Goal: Use online tool/utility: Utilize a website feature to perform a specific function

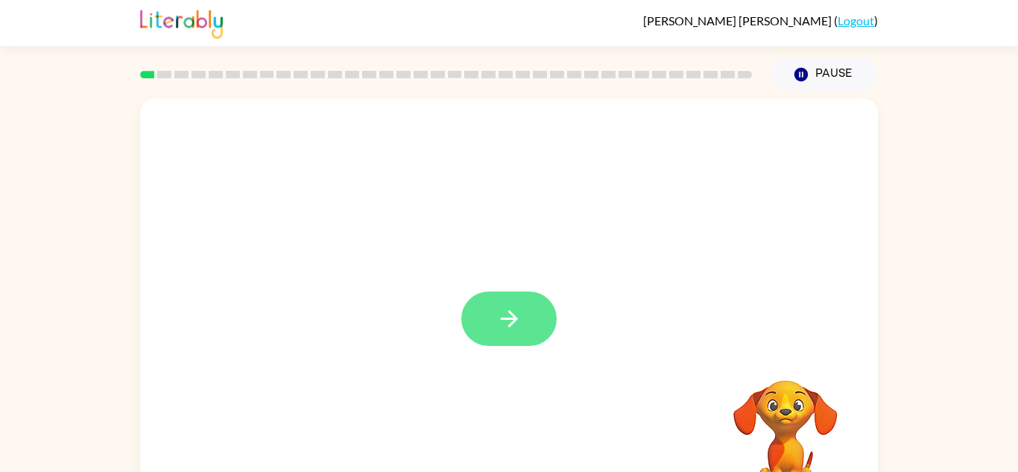
click at [512, 316] on icon "button" at bounding box center [508, 318] width 17 height 17
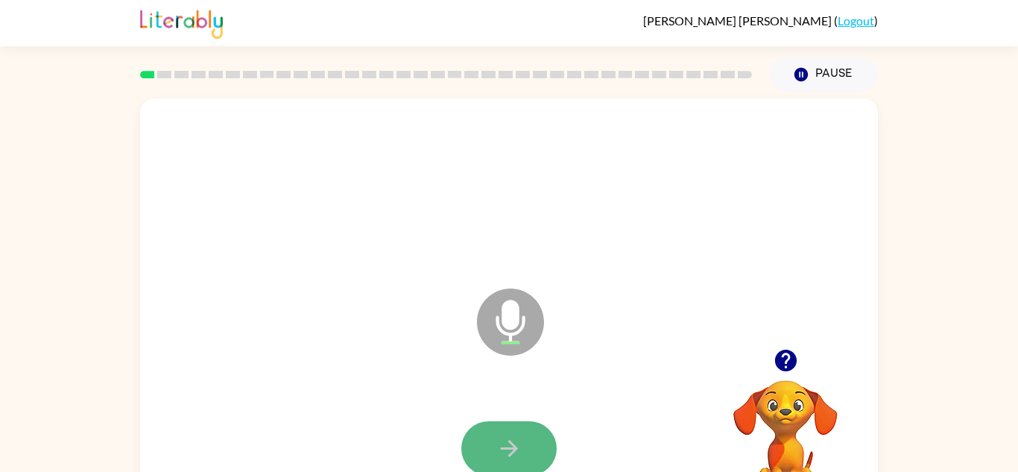
click at [503, 445] on icon "button" at bounding box center [510, 448] width 26 height 26
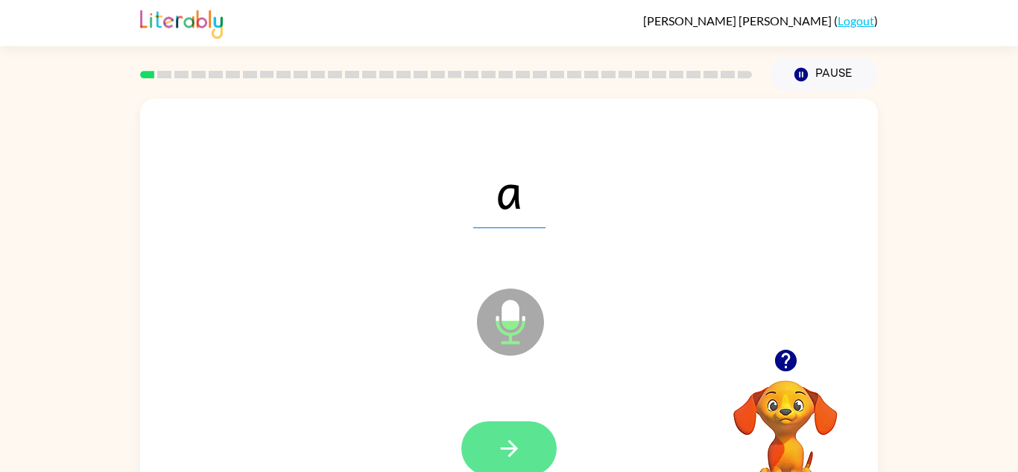
click at [543, 432] on button "button" at bounding box center [509, 448] width 95 height 54
click at [532, 445] on button "button" at bounding box center [509, 448] width 95 height 54
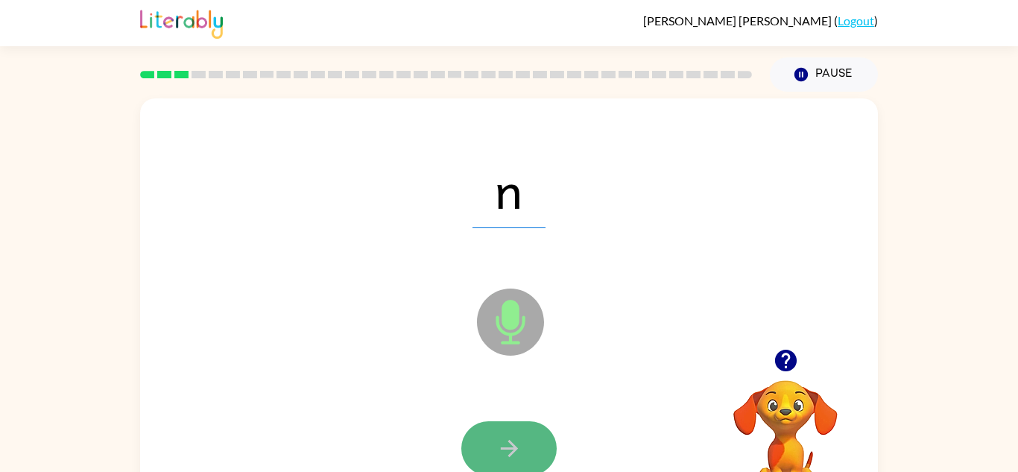
click at [527, 445] on button "button" at bounding box center [509, 448] width 95 height 54
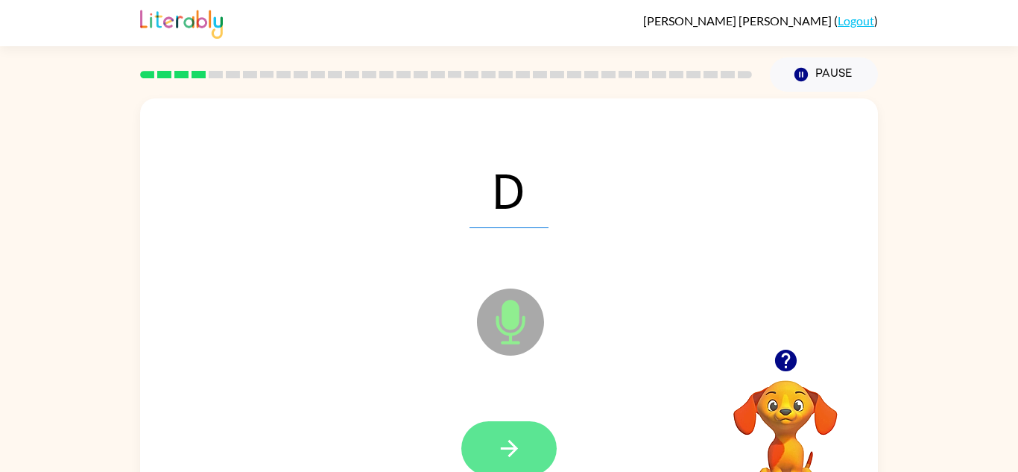
click at [520, 451] on icon "button" at bounding box center [510, 448] width 26 height 26
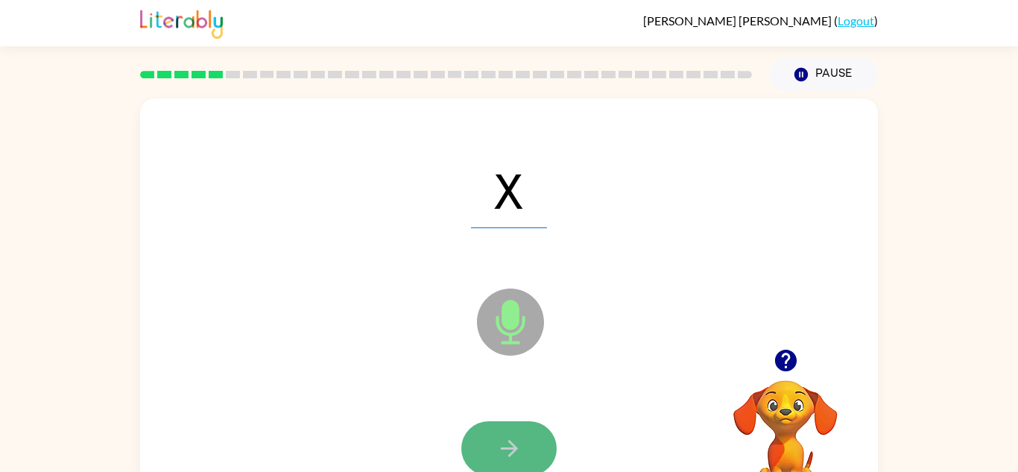
click at [520, 448] on icon "button" at bounding box center [510, 448] width 26 height 26
click at [520, 450] on icon "button" at bounding box center [510, 448] width 26 height 26
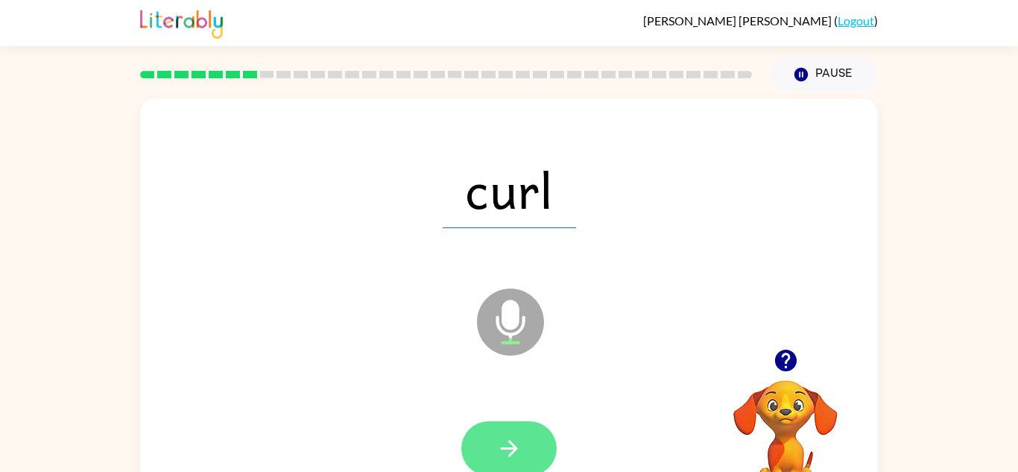
click at [523, 423] on button "button" at bounding box center [509, 448] width 95 height 54
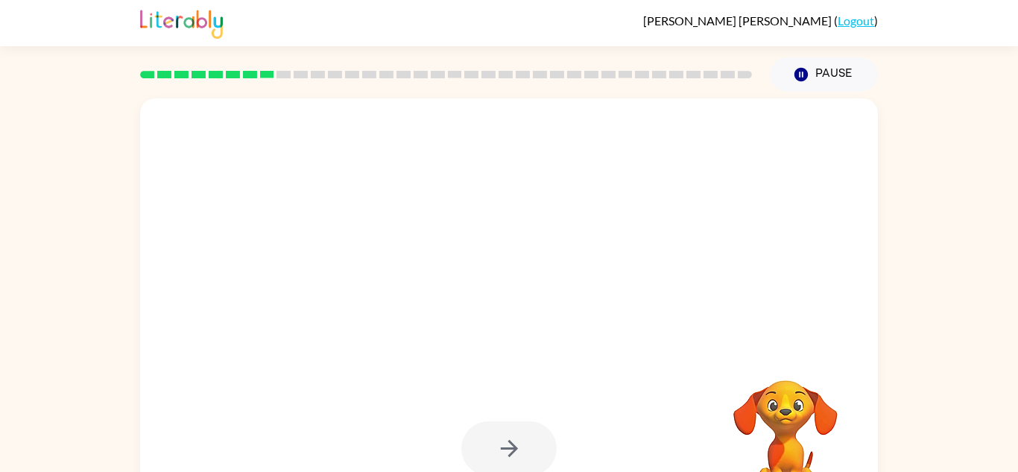
click at [524, 411] on div at bounding box center [509, 449] width 708 height 122
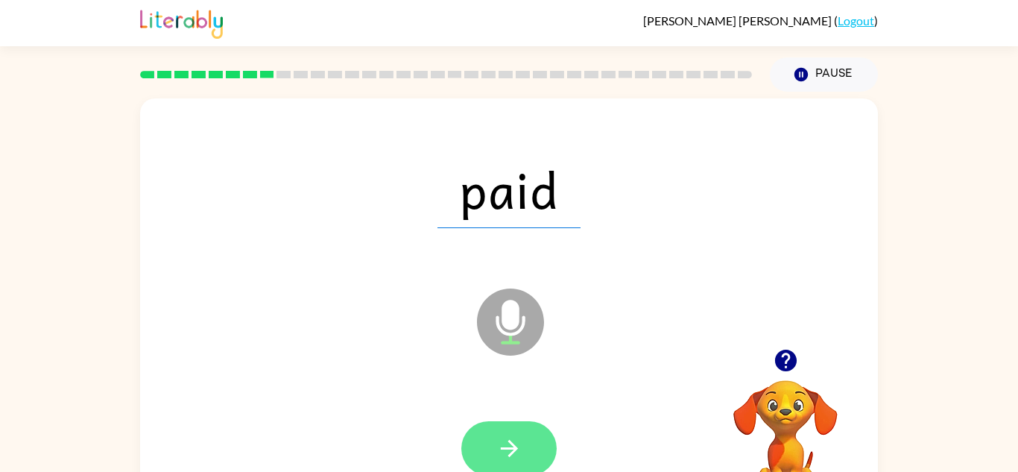
click at [544, 439] on button "button" at bounding box center [509, 448] width 95 height 54
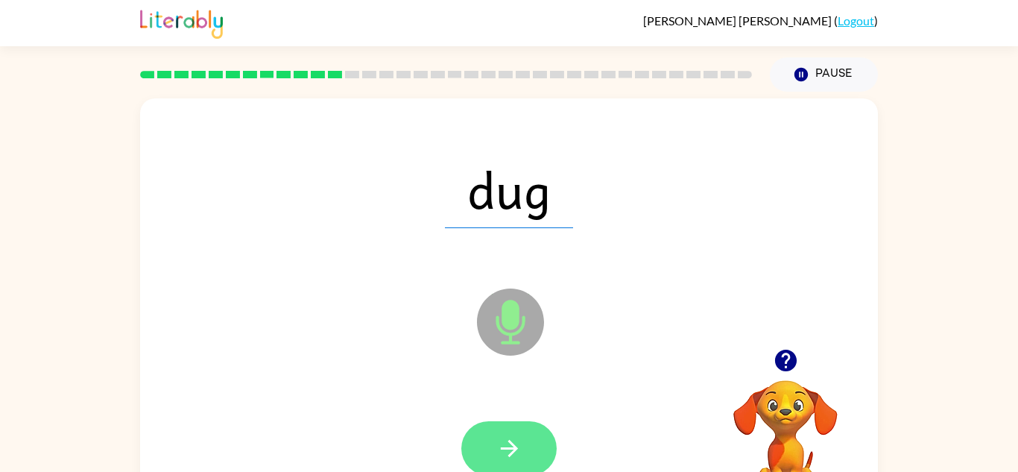
click at [541, 436] on button "button" at bounding box center [509, 448] width 95 height 54
click at [503, 456] on icon "button" at bounding box center [510, 448] width 26 height 26
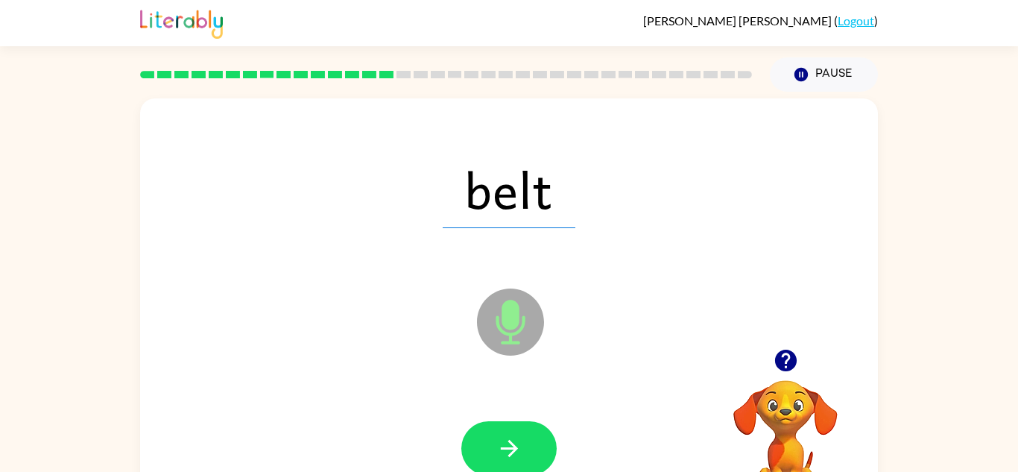
click at [563, 445] on div at bounding box center [509, 449] width 708 height 122
click at [522, 459] on button "button" at bounding box center [509, 448] width 95 height 54
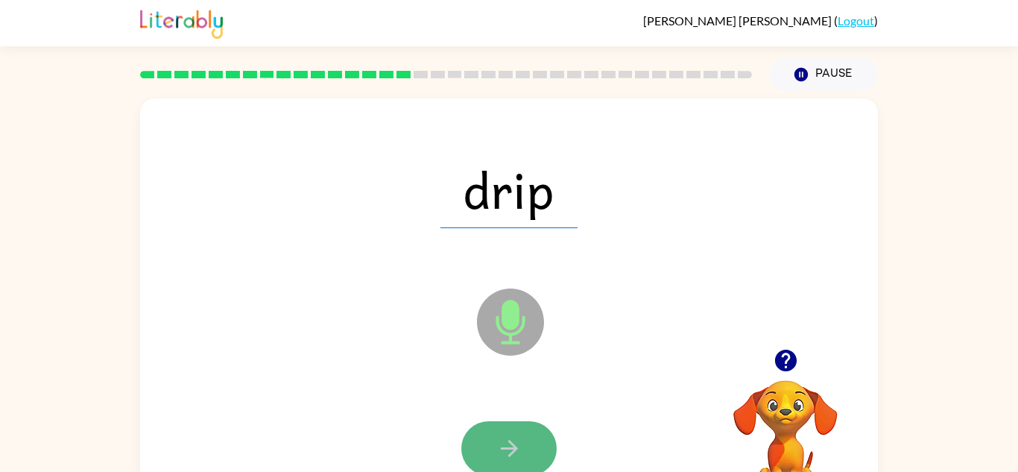
click at [523, 459] on button "button" at bounding box center [509, 448] width 95 height 54
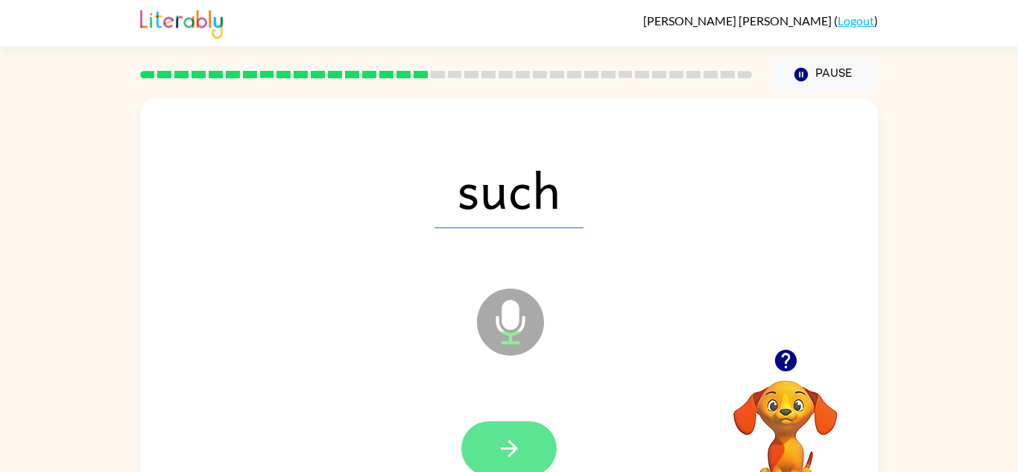
click at [525, 453] on button "button" at bounding box center [509, 448] width 95 height 54
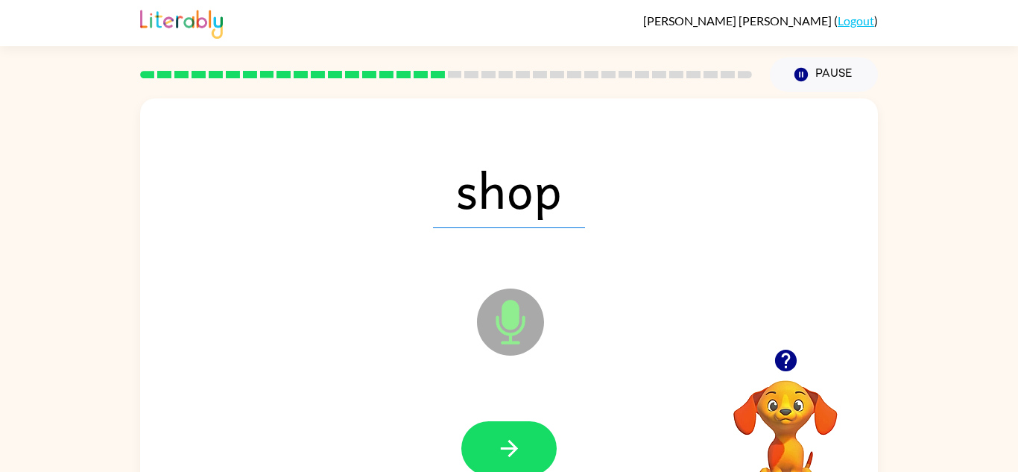
click at [525, 454] on button "button" at bounding box center [509, 448] width 95 height 54
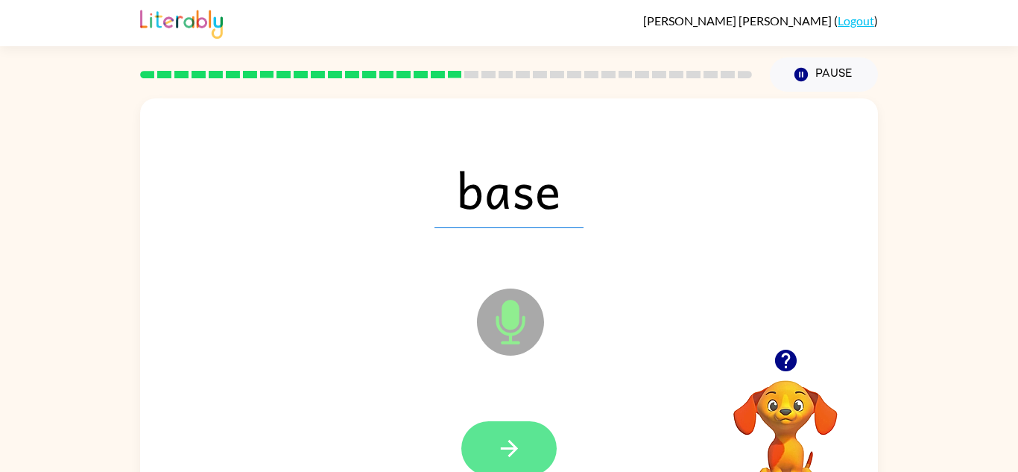
click at [524, 450] on button "button" at bounding box center [509, 448] width 95 height 54
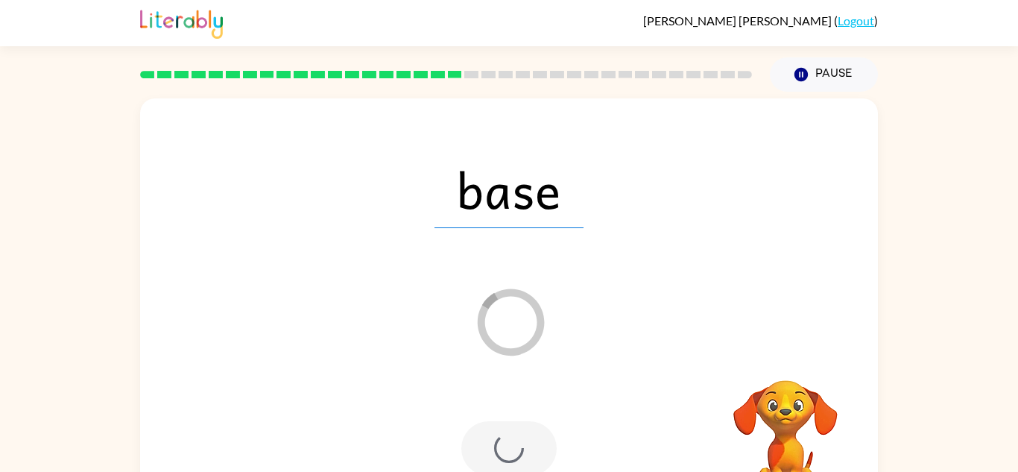
click at [524, 452] on div at bounding box center [509, 448] width 95 height 54
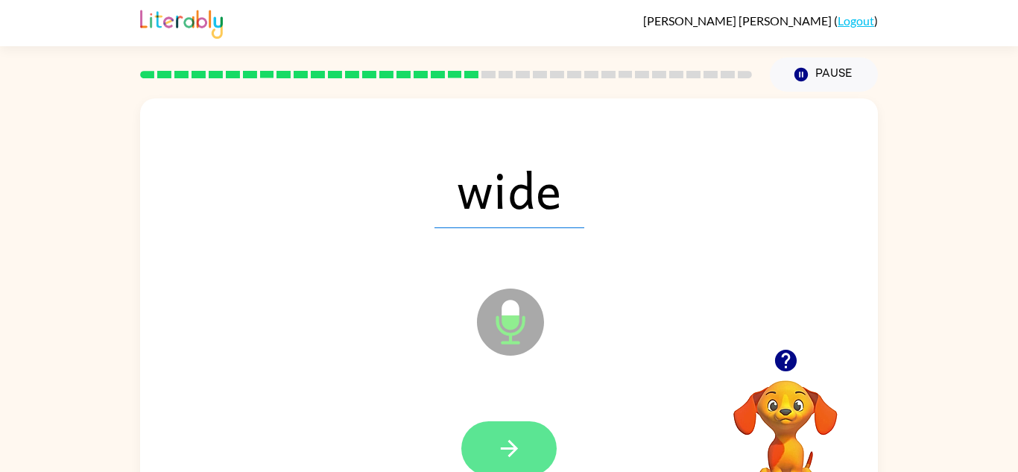
click at [526, 444] on button "button" at bounding box center [509, 448] width 95 height 54
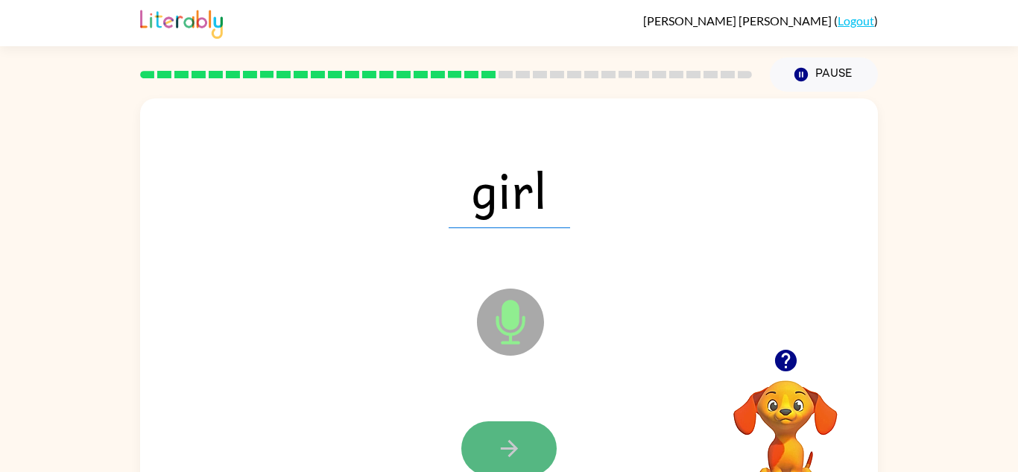
click at [541, 450] on button "button" at bounding box center [509, 448] width 95 height 54
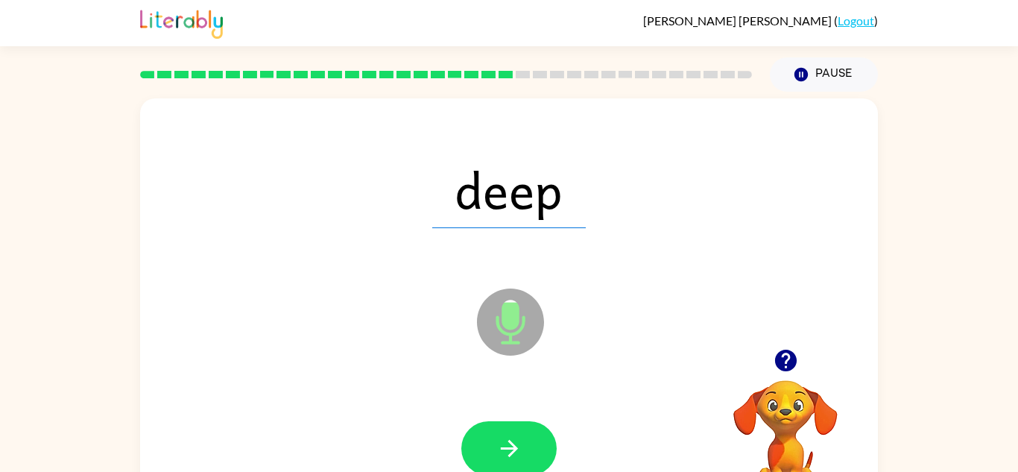
click at [541, 450] on button "button" at bounding box center [509, 448] width 95 height 54
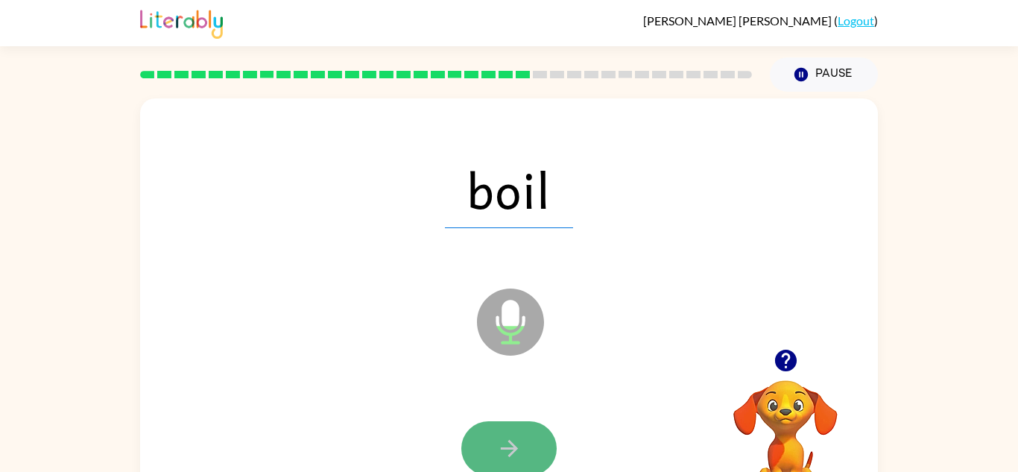
click at [541, 442] on button "button" at bounding box center [509, 448] width 95 height 54
click at [500, 438] on icon "button" at bounding box center [510, 448] width 26 height 26
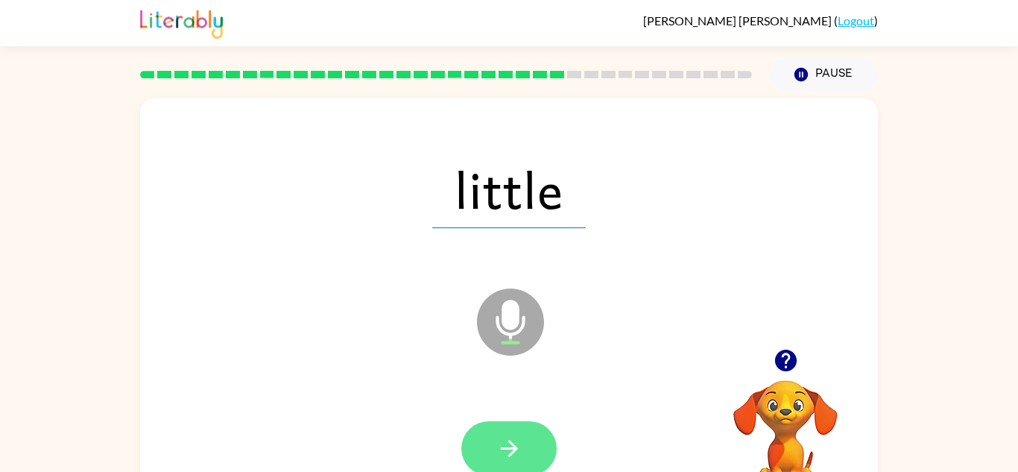
click at [506, 457] on icon "button" at bounding box center [510, 448] width 26 height 26
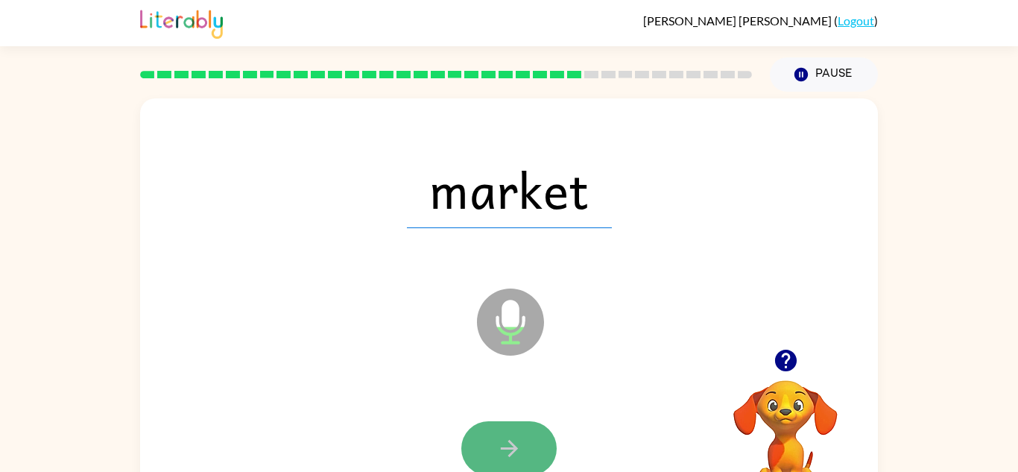
click at [505, 457] on icon "button" at bounding box center [510, 448] width 26 height 26
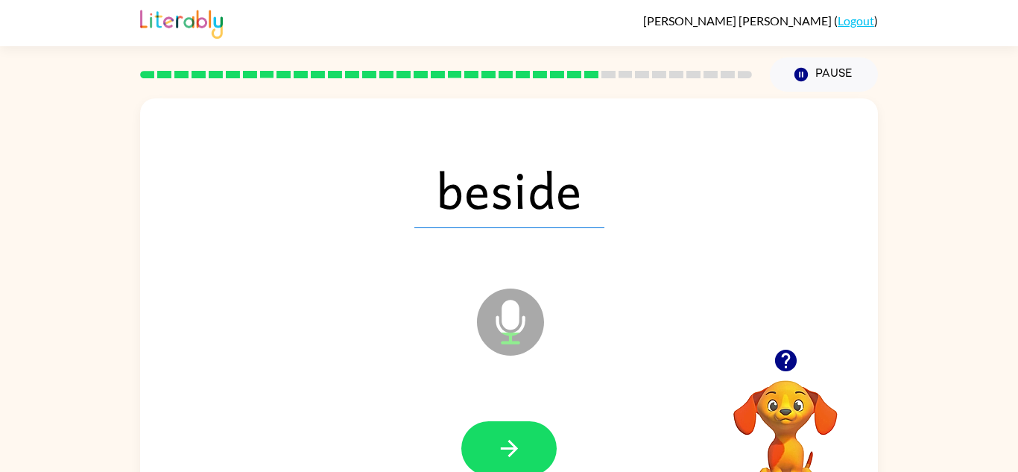
click at [503, 460] on icon "button" at bounding box center [510, 448] width 26 height 26
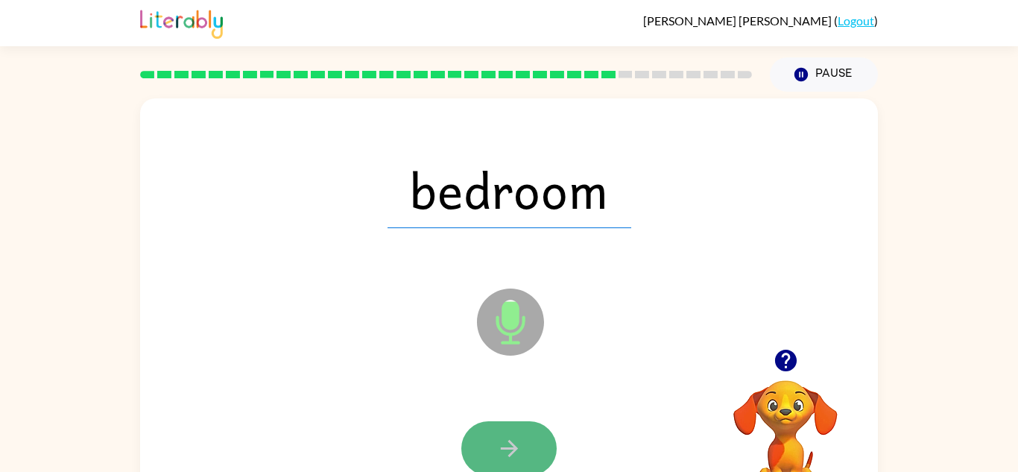
click at [504, 462] on button "button" at bounding box center [509, 448] width 95 height 54
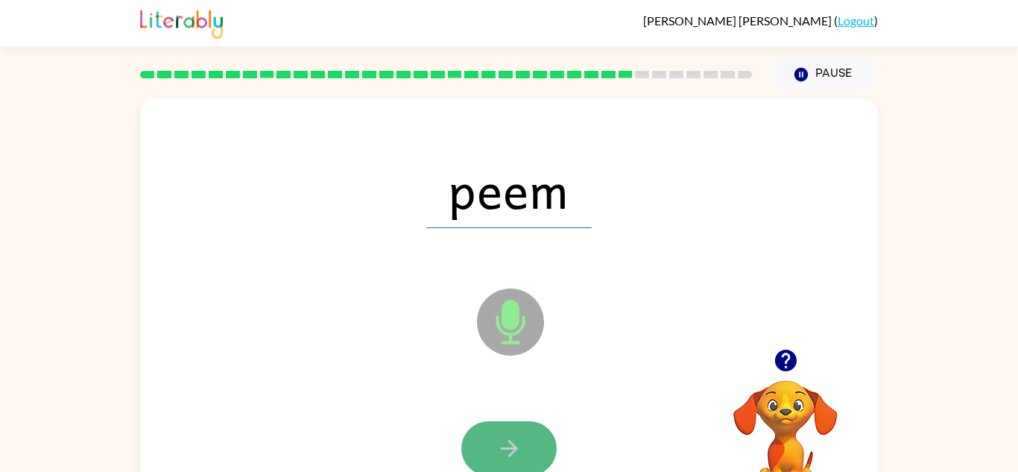
click at [538, 452] on button "button" at bounding box center [509, 448] width 95 height 54
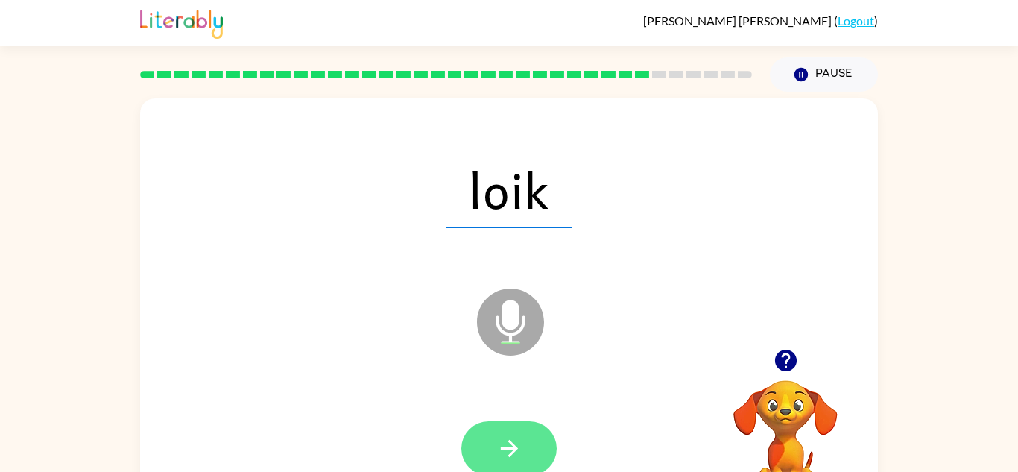
click at [538, 453] on button "button" at bounding box center [509, 448] width 95 height 54
click at [537, 456] on button "button" at bounding box center [509, 448] width 95 height 54
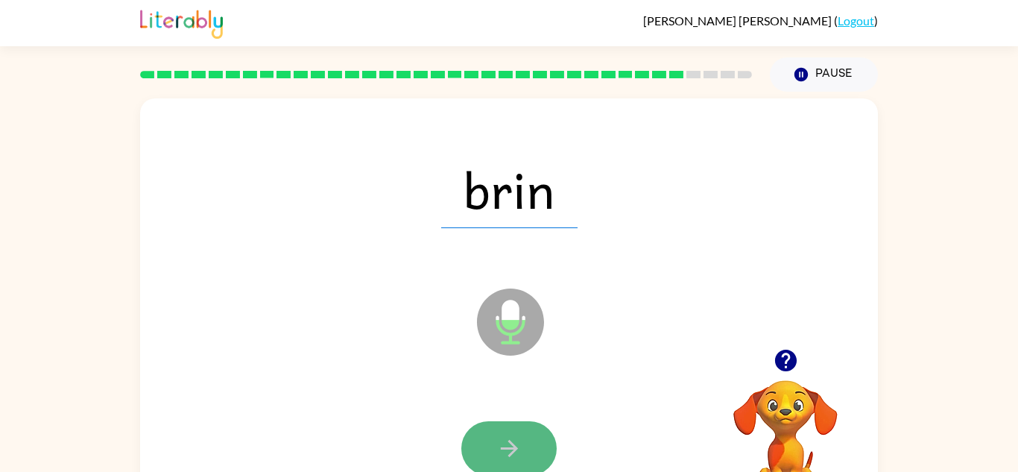
click at [536, 458] on button "button" at bounding box center [509, 448] width 95 height 54
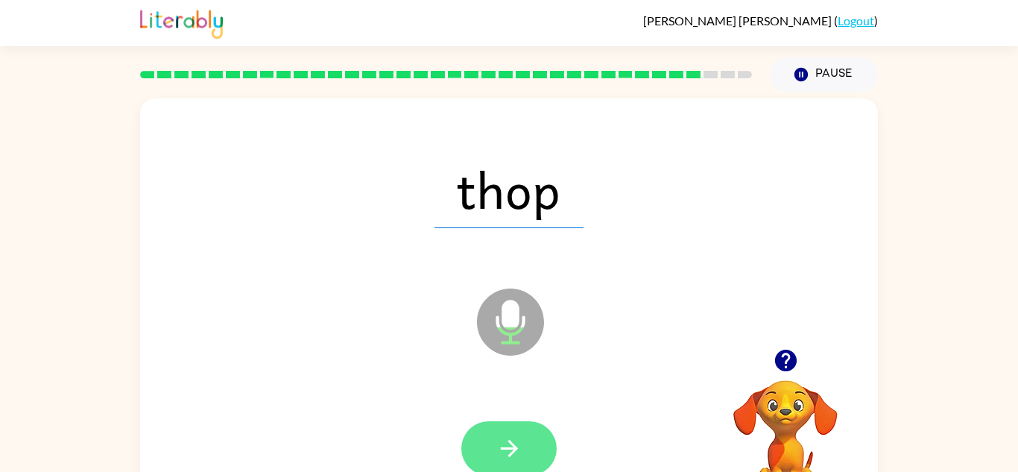
click at [535, 459] on button "button" at bounding box center [509, 448] width 95 height 54
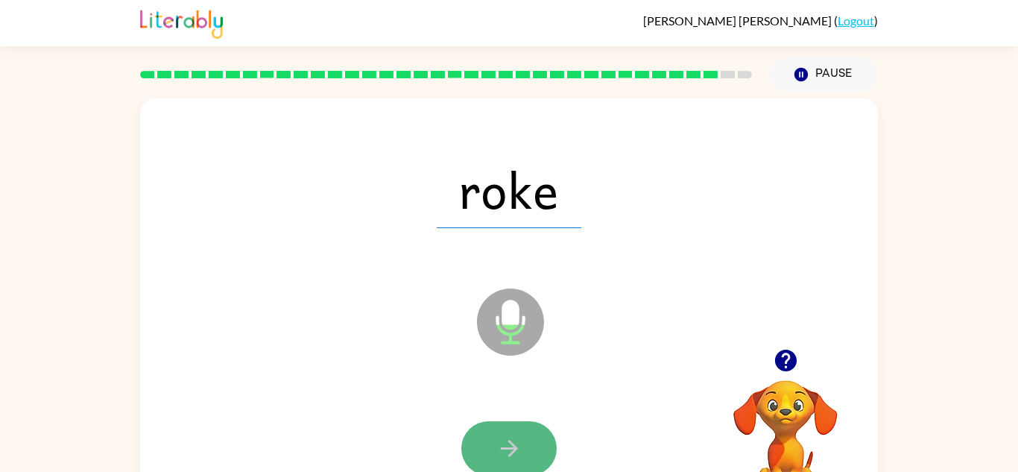
click at [534, 459] on button "button" at bounding box center [509, 448] width 95 height 54
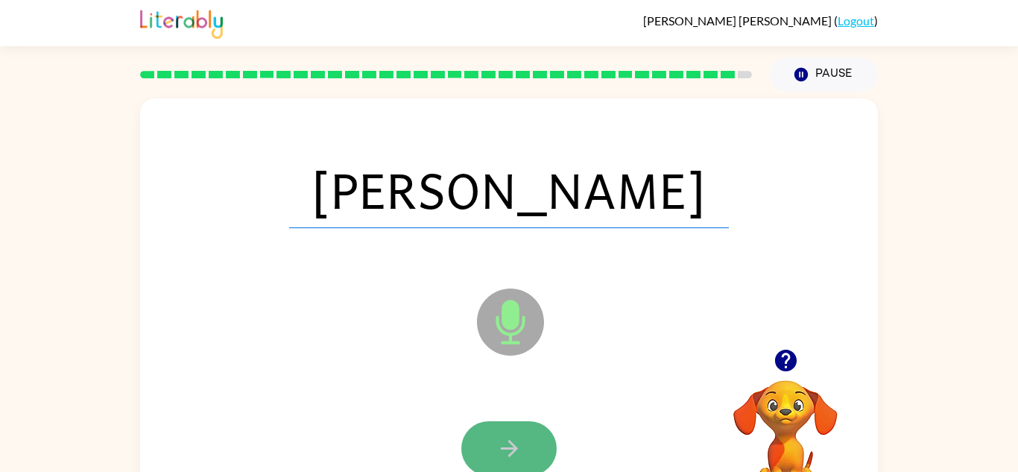
click at [535, 458] on button "button" at bounding box center [509, 448] width 95 height 54
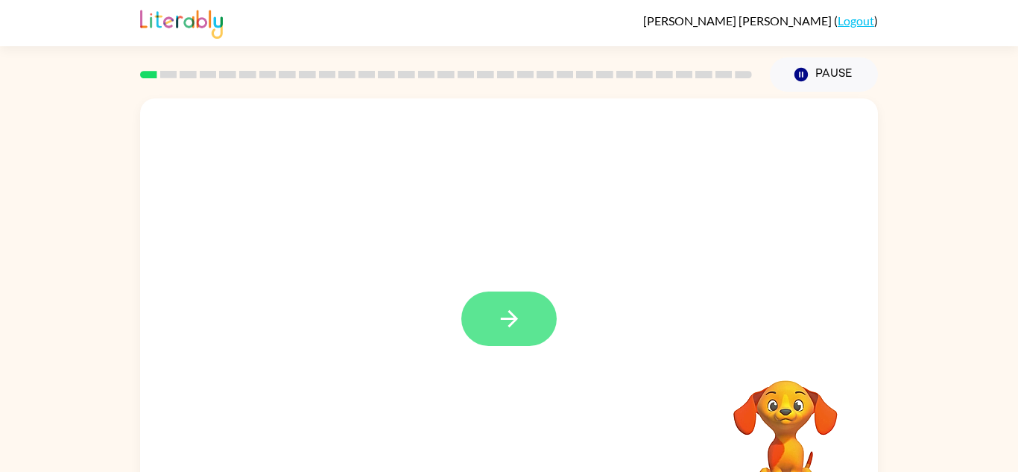
click at [517, 306] on icon "button" at bounding box center [510, 319] width 26 height 26
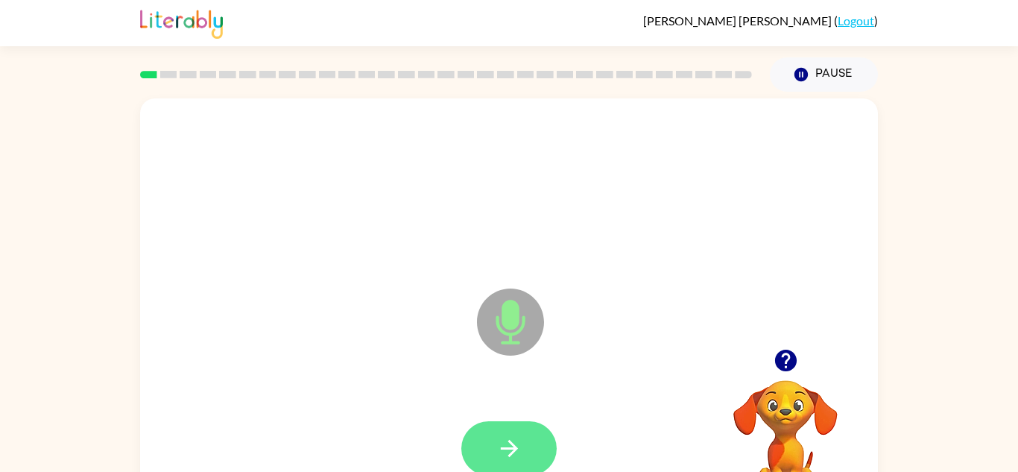
click at [520, 444] on icon "button" at bounding box center [510, 448] width 26 height 26
click at [523, 436] on button "button" at bounding box center [509, 448] width 95 height 54
click at [526, 435] on button "button" at bounding box center [509, 448] width 95 height 54
click at [524, 437] on button "button" at bounding box center [509, 448] width 95 height 54
click at [524, 438] on button "button" at bounding box center [509, 448] width 95 height 54
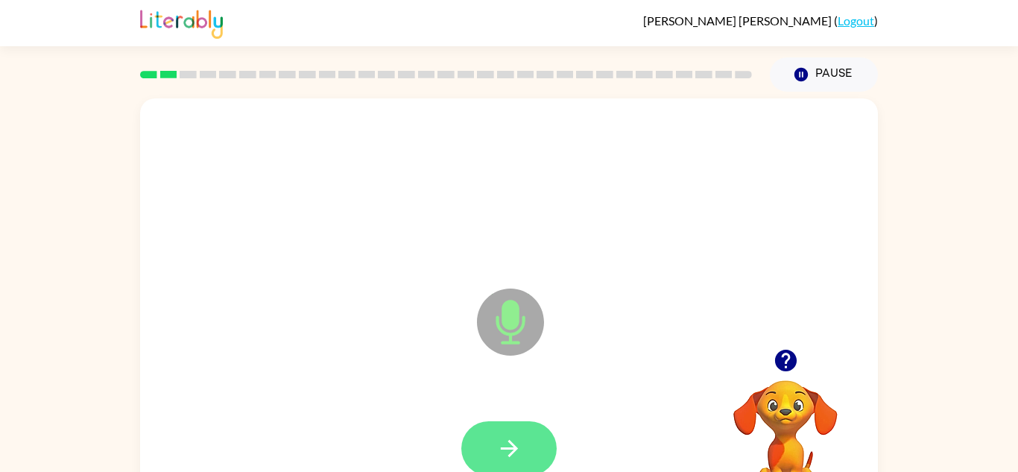
click at [523, 438] on button "button" at bounding box center [509, 448] width 95 height 54
click at [521, 437] on icon "button" at bounding box center [510, 448] width 26 height 26
click at [520, 436] on icon "button" at bounding box center [510, 448] width 26 height 26
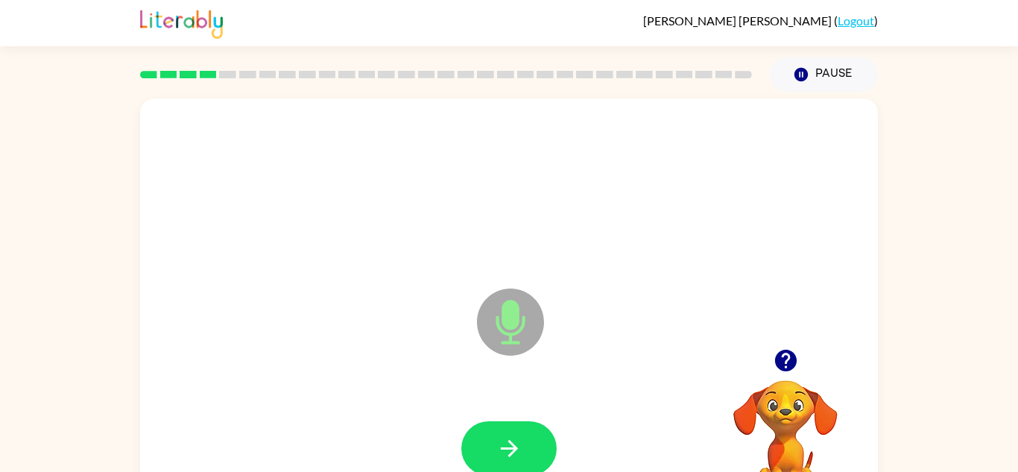
click at [520, 436] on icon "button" at bounding box center [510, 448] width 26 height 26
click at [520, 437] on icon "button" at bounding box center [510, 448] width 26 height 26
click at [516, 435] on icon "button" at bounding box center [510, 448] width 26 height 26
click at [515, 436] on icon "button" at bounding box center [510, 448] width 26 height 26
click at [514, 437] on icon "button" at bounding box center [510, 448] width 26 height 26
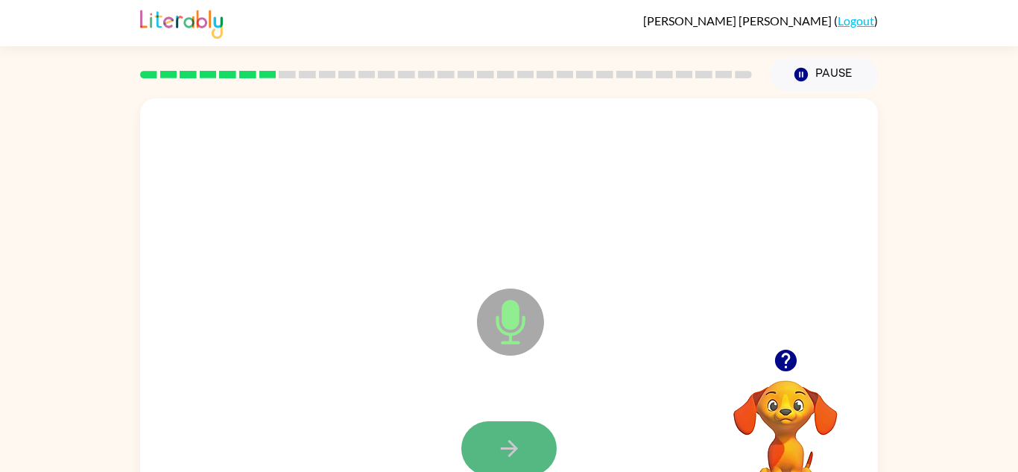
click at [524, 432] on button "button" at bounding box center [509, 448] width 95 height 54
click at [518, 437] on icon "button" at bounding box center [510, 448] width 26 height 26
click at [515, 433] on button "button" at bounding box center [509, 448] width 95 height 54
click at [511, 432] on button "button" at bounding box center [509, 448] width 95 height 54
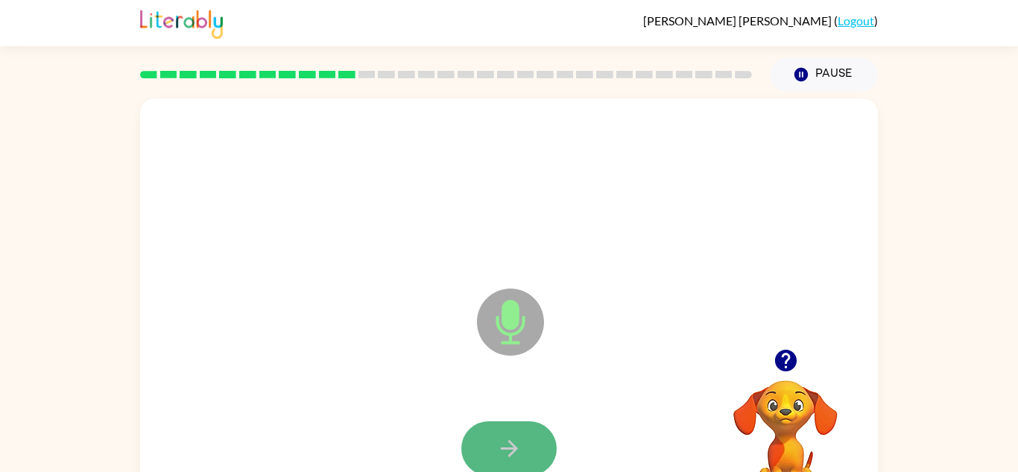
click at [528, 447] on button "button" at bounding box center [509, 448] width 95 height 54
click at [527, 447] on button "button" at bounding box center [509, 448] width 95 height 54
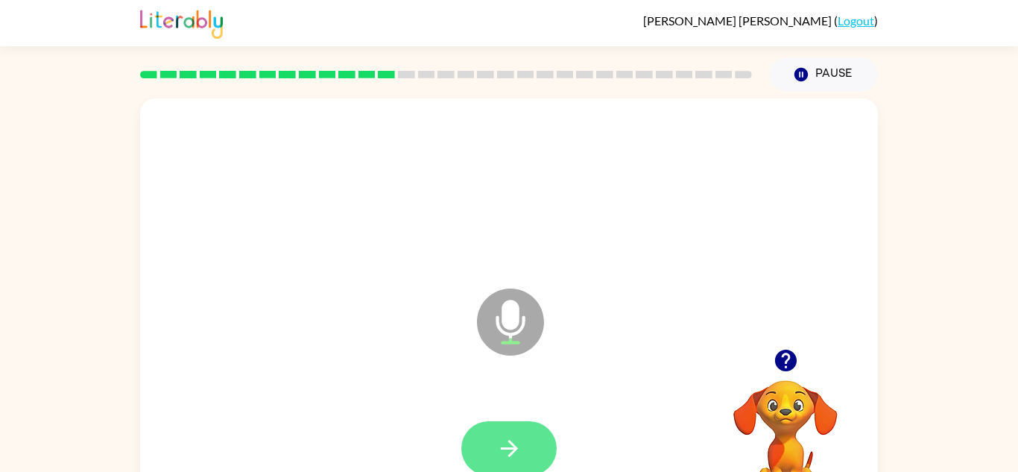
click at [473, 431] on button "button" at bounding box center [509, 448] width 95 height 54
click at [526, 452] on button "button" at bounding box center [509, 448] width 95 height 54
click at [541, 447] on button "button" at bounding box center [509, 448] width 95 height 54
click at [529, 450] on button "button" at bounding box center [509, 448] width 95 height 54
click at [532, 450] on button "button" at bounding box center [509, 448] width 95 height 54
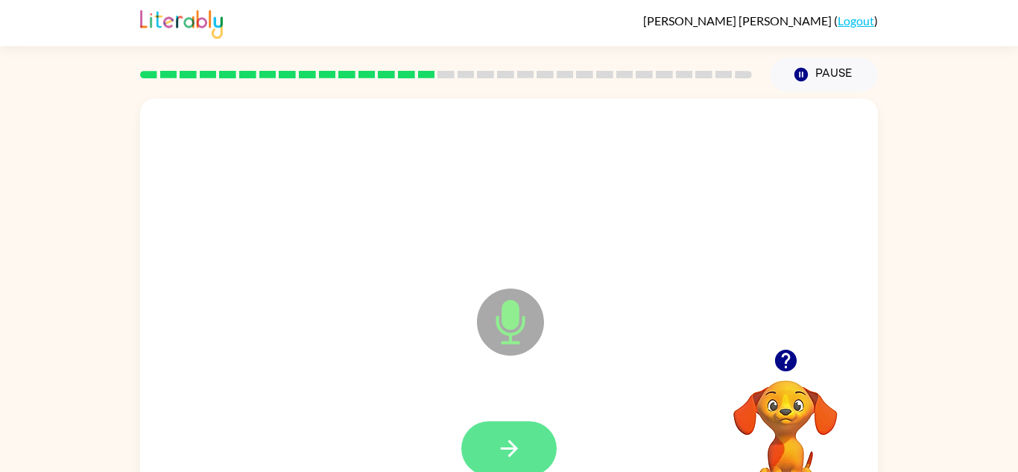
click at [532, 448] on button "button" at bounding box center [509, 448] width 95 height 54
click at [532, 450] on button "button" at bounding box center [509, 448] width 95 height 54
click at [530, 450] on button "button" at bounding box center [509, 448] width 95 height 54
click at [531, 450] on button "button" at bounding box center [509, 448] width 95 height 54
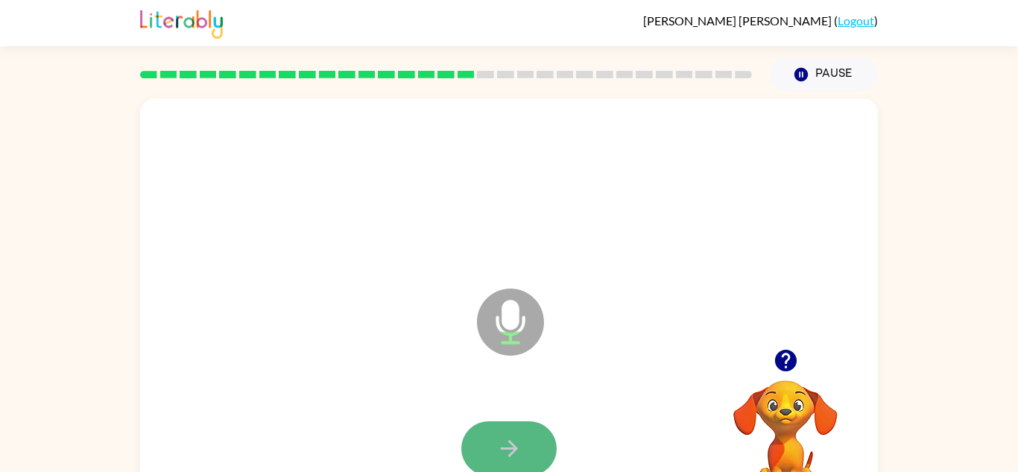
click at [526, 447] on button "button" at bounding box center [509, 448] width 95 height 54
click at [527, 448] on button "button" at bounding box center [509, 448] width 95 height 54
click at [523, 445] on button "button" at bounding box center [509, 448] width 95 height 54
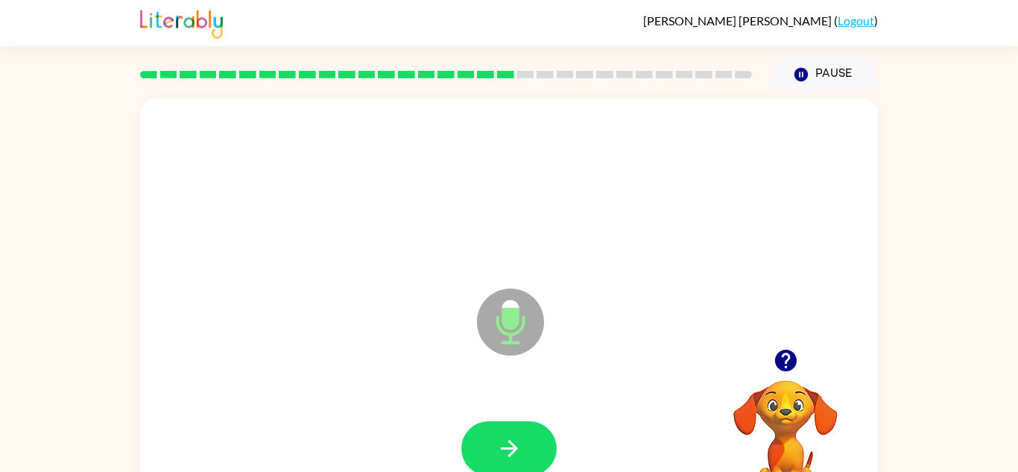
click at [520, 438] on icon "button" at bounding box center [510, 448] width 26 height 26
click at [844, 67] on button "Pause Pause" at bounding box center [824, 74] width 108 height 34
